Goal: Task Accomplishment & Management: Use online tool/utility

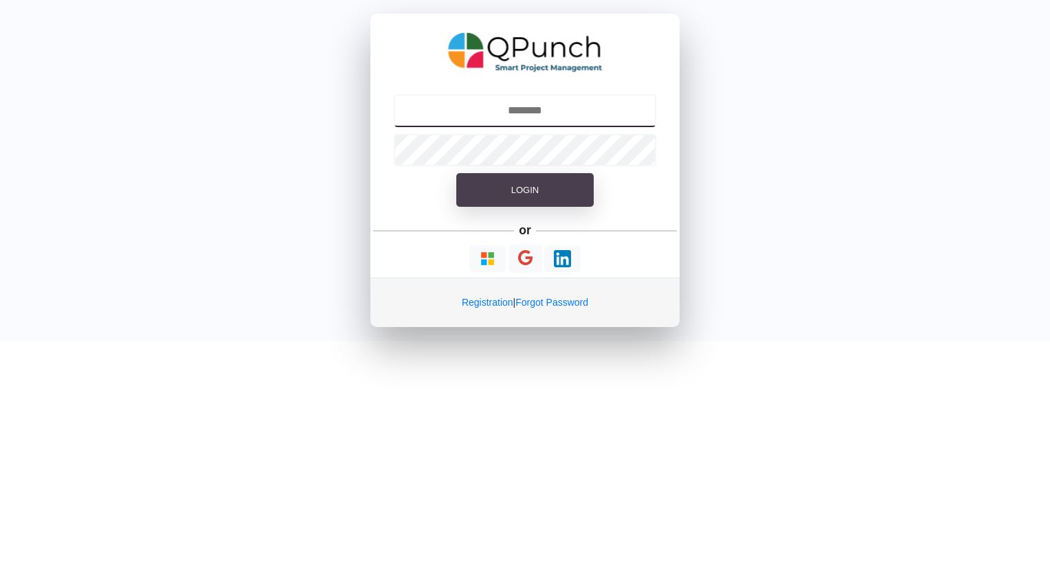
type input "**********"
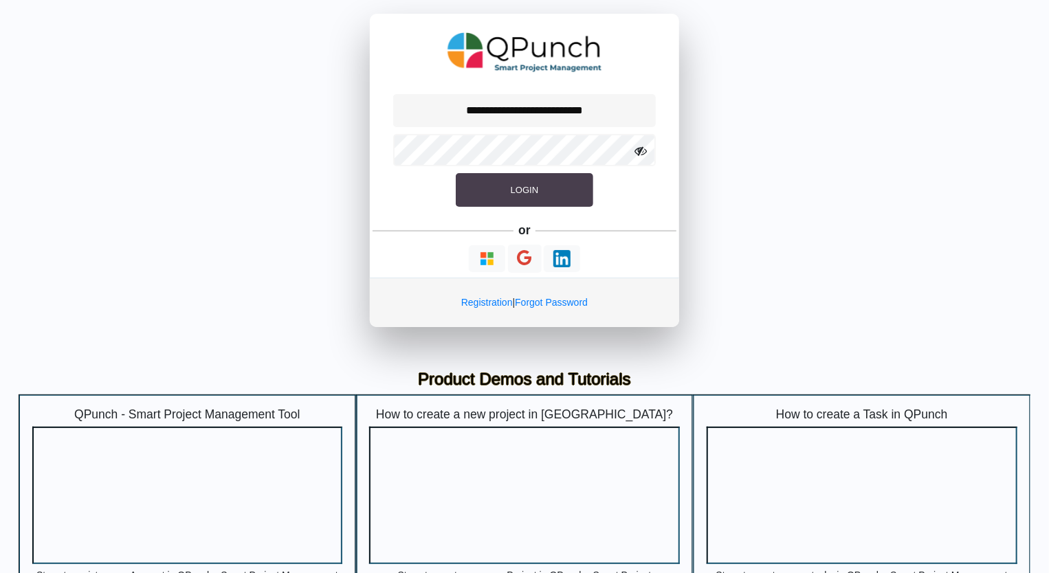
click at [539, 188] on button "Login" at bounding box center [524, 190] width 137 height 34
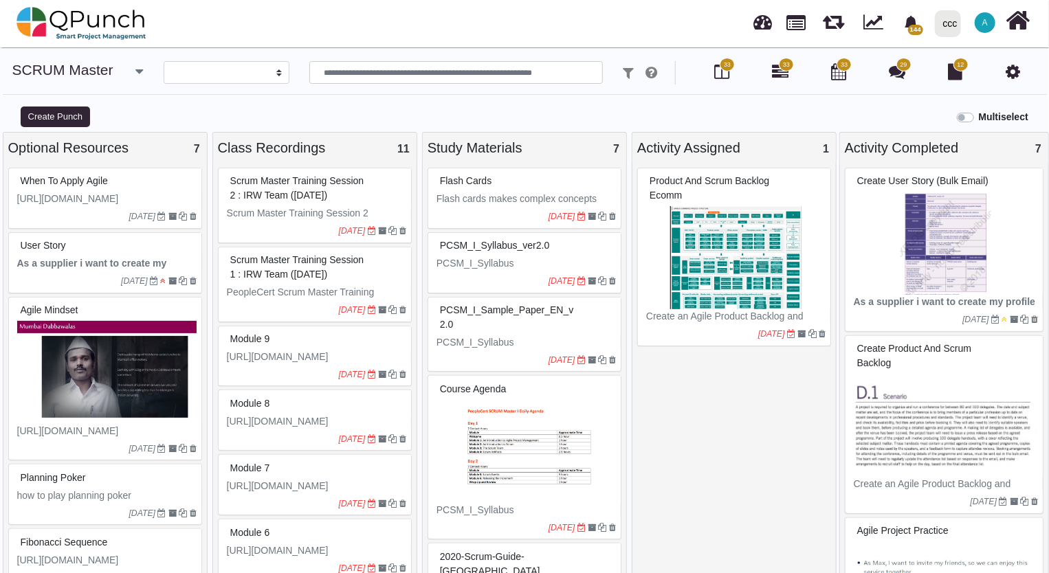
select select
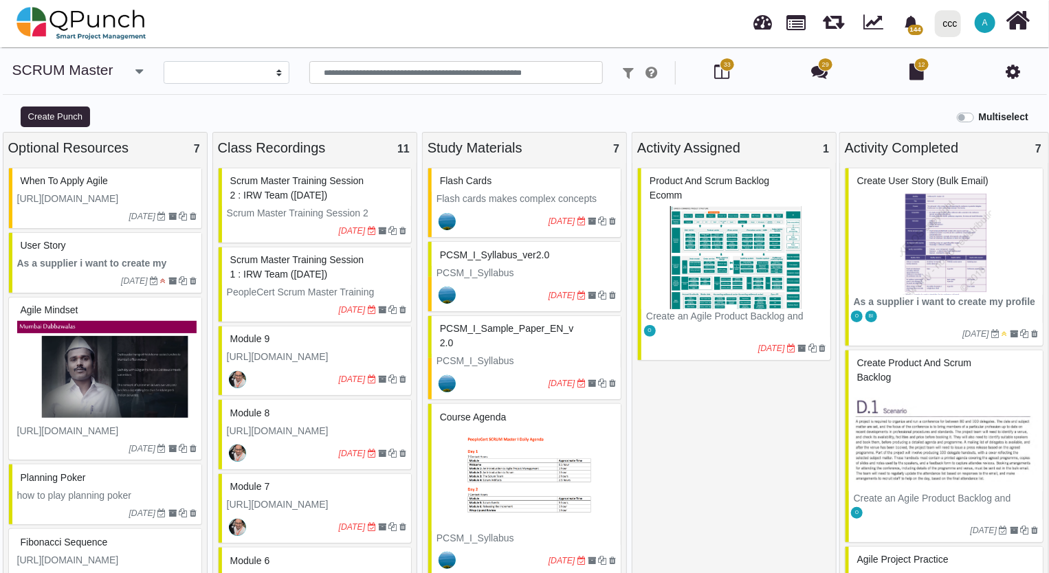
click at [949, 29] on div "ccc" at bounding box center [950, 24] width 14 height 24
click at [970, 63] on link "IRW" at bounding box center [976, 62] width 95 height 19
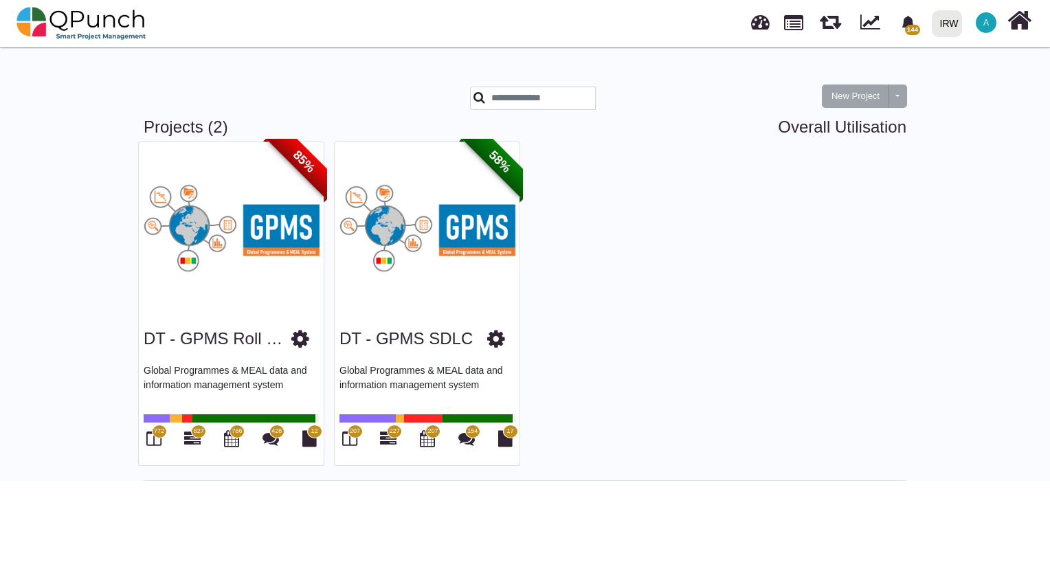
click at [471, 224] on img at bounding box center [427, 228] width 185 height 172
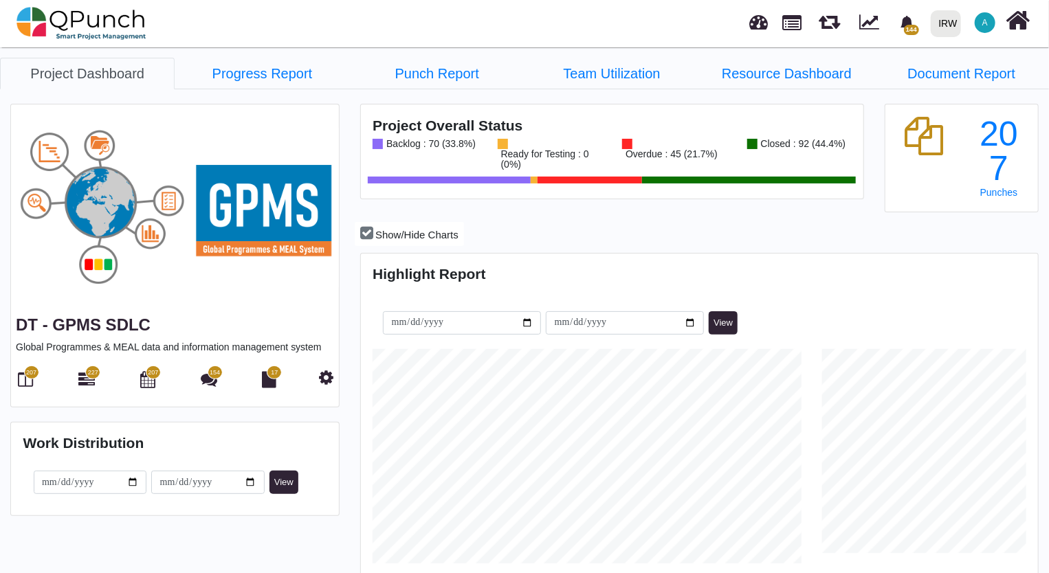
scroll to position [297, 673]
click at [24, 378] on icon at bounding box center [26, 379] width 15 height 16
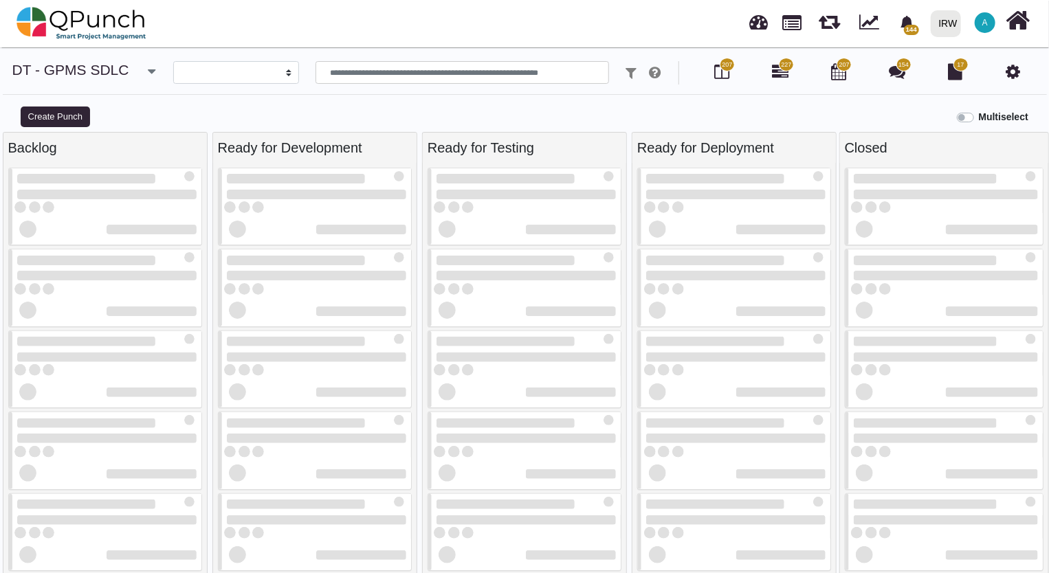
select select
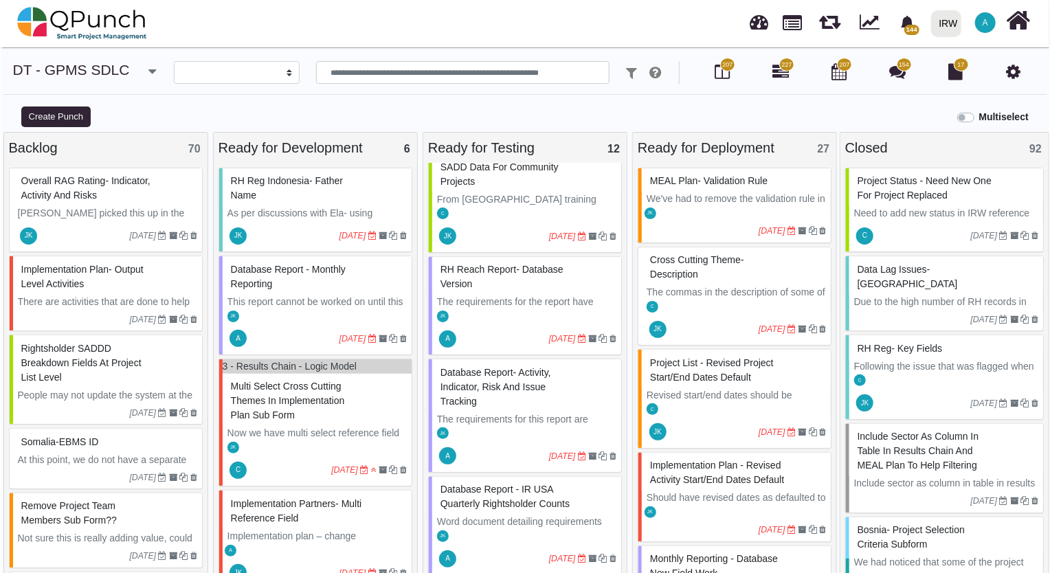
scroll to position [412, 0]
click at [553, 411] on div "Database Report- Activity, Indicator, Risk and Issue Tracking" at bounding box center [525, 391] width 179 height 50
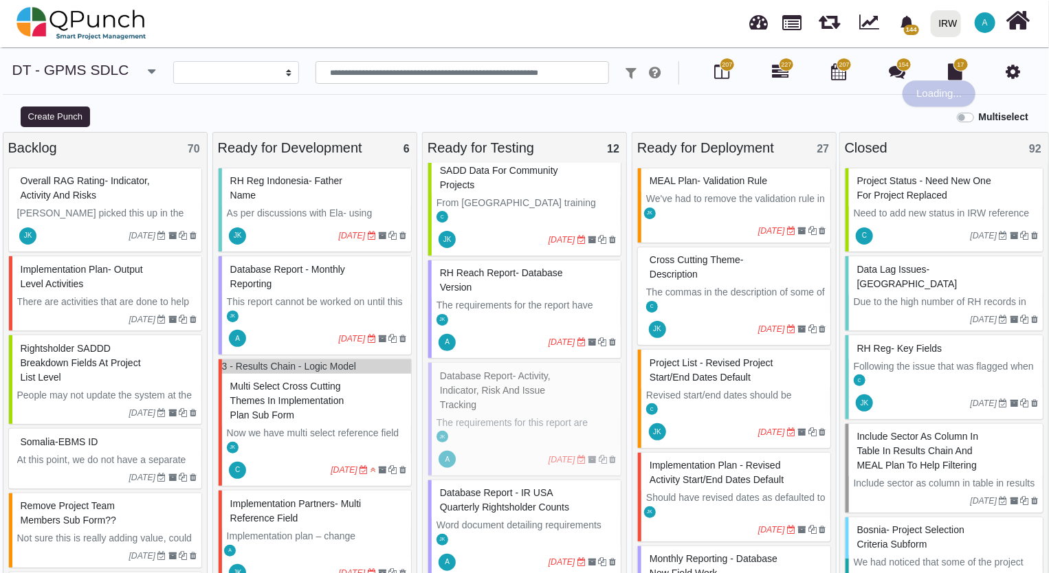
click at [553, 411] on div "Database Report- Activity, Indicator, Risk and Issue Tracking The requirements …" at bounding box center [524, 419] width 194 height 114
select select "**********"
